Goal: Information Seeking & Learning: Understand process/instructions

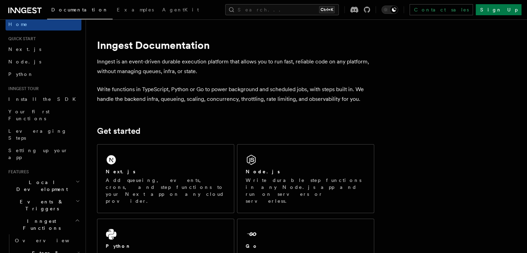
scroll to position [4, 0]
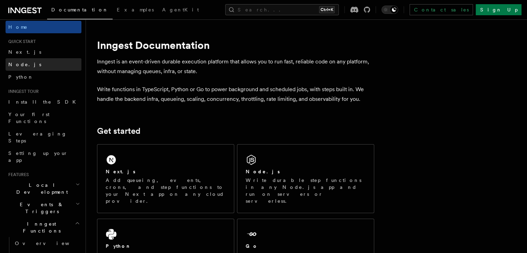
click at [20, 66] on span "Node.js" at bounding box center [24, 65] width 33 height 6
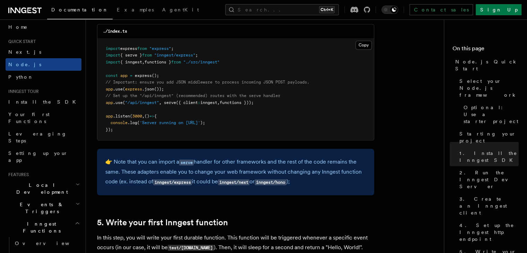
scroll to position [1111, 0]
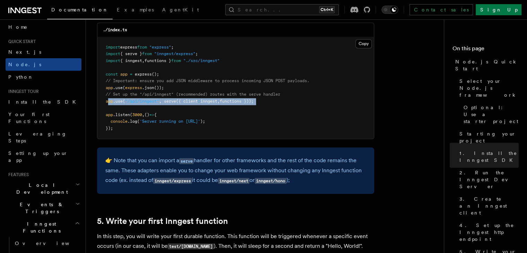
drag, startPoint x: 108, startPoint y: 102, endPoint x: 156, endPoint y: 106, distance: 48.6
click at [156, 106] on pre "import express from "express" ; import { serve } from "inngest/express" ; impor…" at bounding box center [235, 88] width 276 height 102
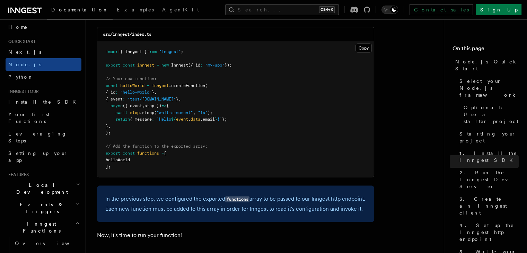
scroll to position [1401, 0]
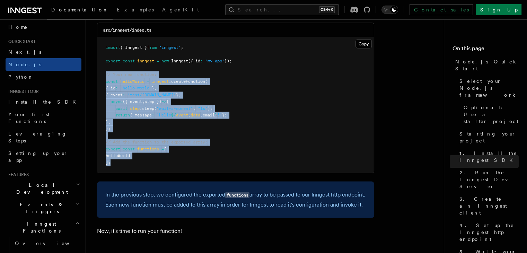
drag, startPoint x: 99, startPoint y: 81, endPoint x: 132, endPoint y: 165, distance: 90.3
click at [198, 111] on span at bounding box center [196, 108] width 2 height 5
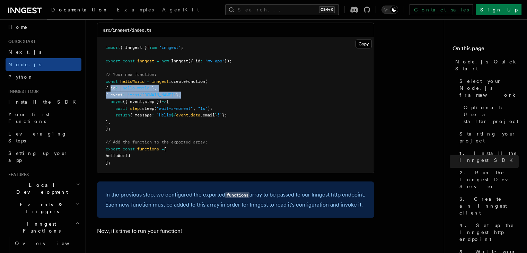
drag, startPoint x: 110, startPoint y: 90, endPoint x: 200, endPoint y: 96, distance: 90.9
click at [200, 96] on pre "import { Inngest } from "inngest" ; export const inngest = new Inngest ({ id : …" at bounding box center [235, 104] width 276 height 135
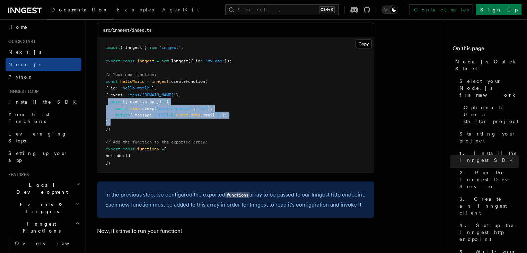
drag, startPoint x: 108, startPoint y: 104, endPoint x: 131, endPoint y: 122, distance: 29.1
click at [131, 122] on pre "import { Inngest } from "inngest" ; export const inngest = new Inngest ({ id : …" at bounding box center [235, 104] width 276 height 135
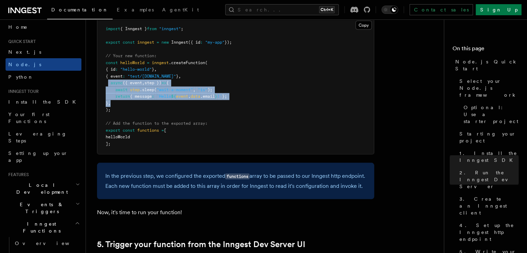
scroll to position [1416, 0]
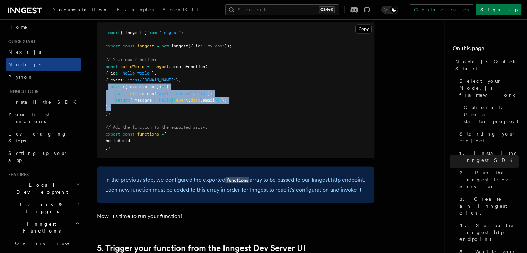
click at [128, 108] on pre "import { Inngest } from "inngest" ; export const inngest = new Inngest ({ id : …" at bounding box center [235, 90] width 276 height 135
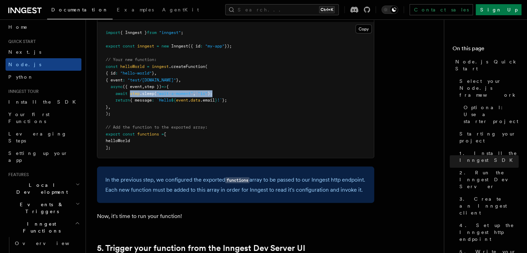
drag, startPoint x: 130, startPoint y: 97, endPoint x: 223, endPoint y: 92, distance: 92.9
click at [223, 92] on pre "import { Inngest } from "inngest" ; export const inngest = new Inngest ({ id : …" at bounding box center [235, 90] width 276 height 135
drag, startPoint x: 238, startPoint y: 99, endPoint x: 136, endPoint y: 99, distance: 102.5
click at [136, 99] on pre "import { Inngest } from "inngest" ; export const inngest = new Inngest ({ id : …" at bounding box center [235, 90] width 276 height 135
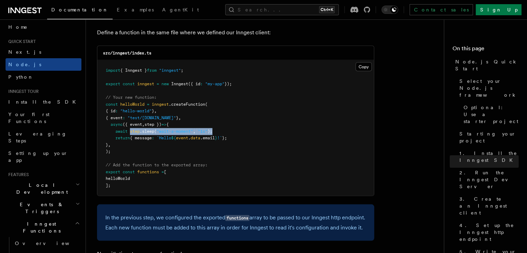
scroll to position [1379, 0]
click at [150, 124] on span "step })" at bounding box center [152, 124] width 17 height 5
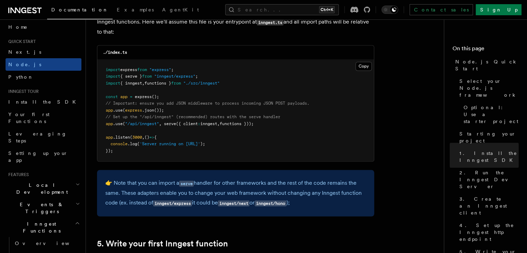
scroll to position [1088, 0]
drag, startPoint x: 100, startPoint y: 124, endPoint x: 180, endPoint y: 124, distance: 79.6
click at [180, 124] on pre "import express from "express" ; import { serve } from "inngest/express" ; impor…" at bounding box center [235, 111] width 276 height 102
drag, startPoint x: 278, startPoint y: 124, endPoint x: 115, endPoint y: 125, distance: 163.1
click at [115, 125] on pre "import express from "express" ; import { serve } from "inngest/express" ; impor…" at bounding box center [235, 111] width 276 height 102
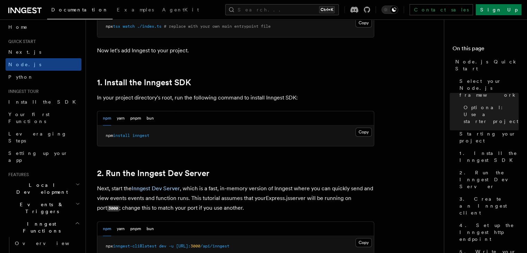
scroll to position [401, 0]
click at [368, 132] on button "Copy Copied" at bounding box center [363, 131] width 16 height 9
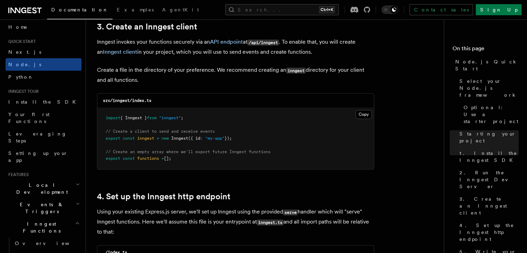
scroll to position [884, 0]
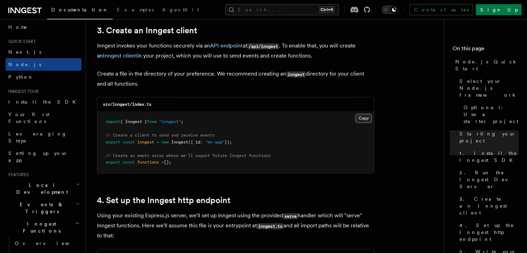
click at [361, 120] on button "Copy Copied" at bounding box center [363, 118] width 16 height 9
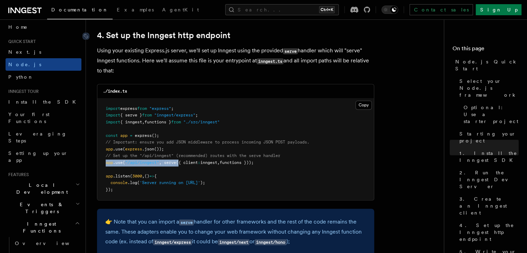
scroll to position [1050, 0]
click at [362, 107] on button "Copy Copied" at bounding box center [363, 104] width 16 height 9
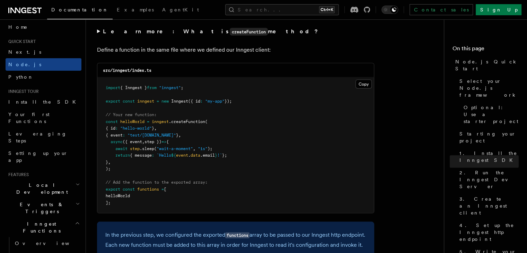
scroll to position [1362, 0]
click at [362, 86] on button "Copy Copied" at bounding box center [363, 83] width 16 height 9
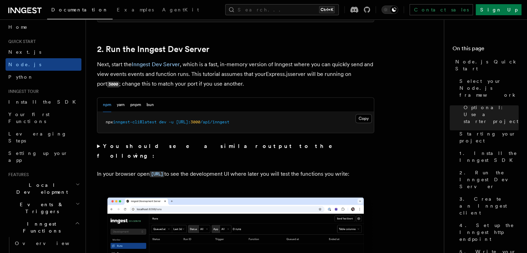
scroll to position [530, 0]
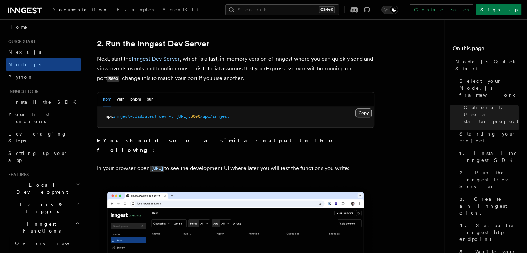
click at [359, 113] on button "Copy Copied" at bounding box center [363, 112] width 16 height 9
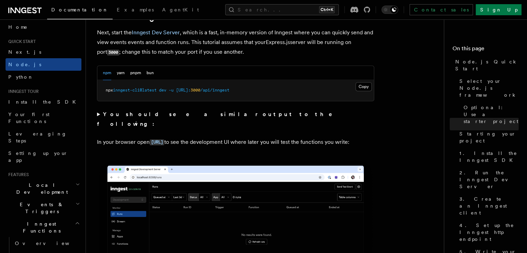
scroll to position [556, 0]
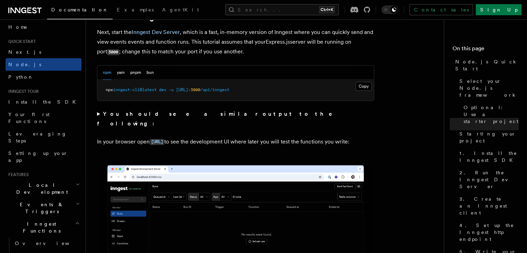
click at [98, 113] on summary "You should see a similar output to the following:" at bounding box center [235, 118] width 277 height 19
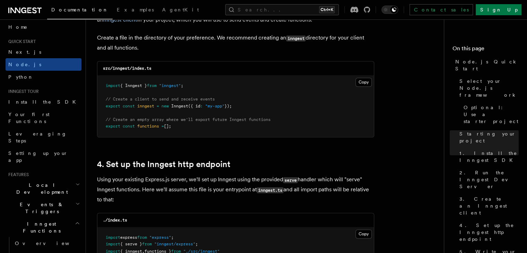
scroll to position [1066, 0]
